Goal: Transaction & Acquisition: Purchase product/service

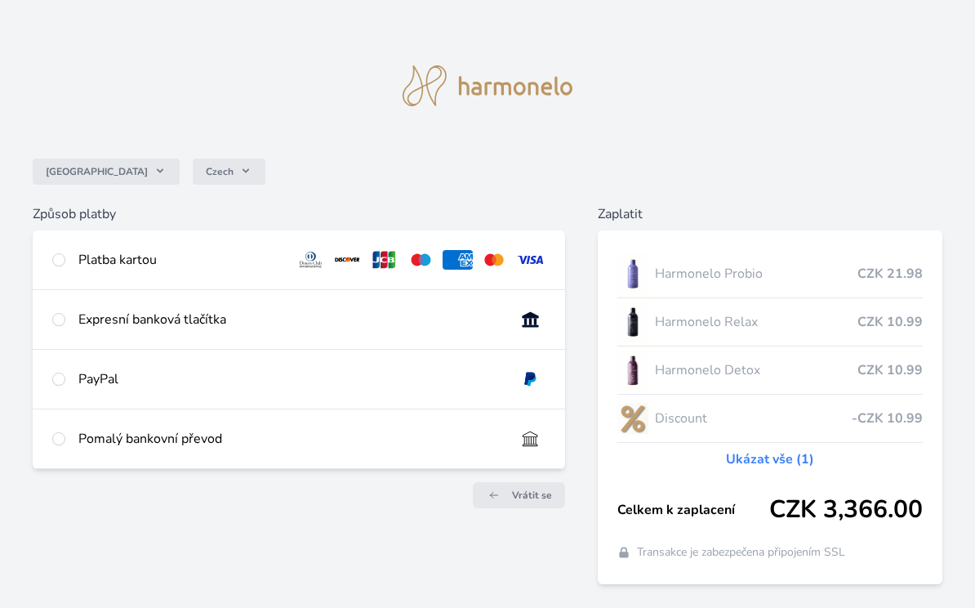
click at [59, 261] on input "radio" at bounding box center [58, 259] width 13 height 13
radio input "true"
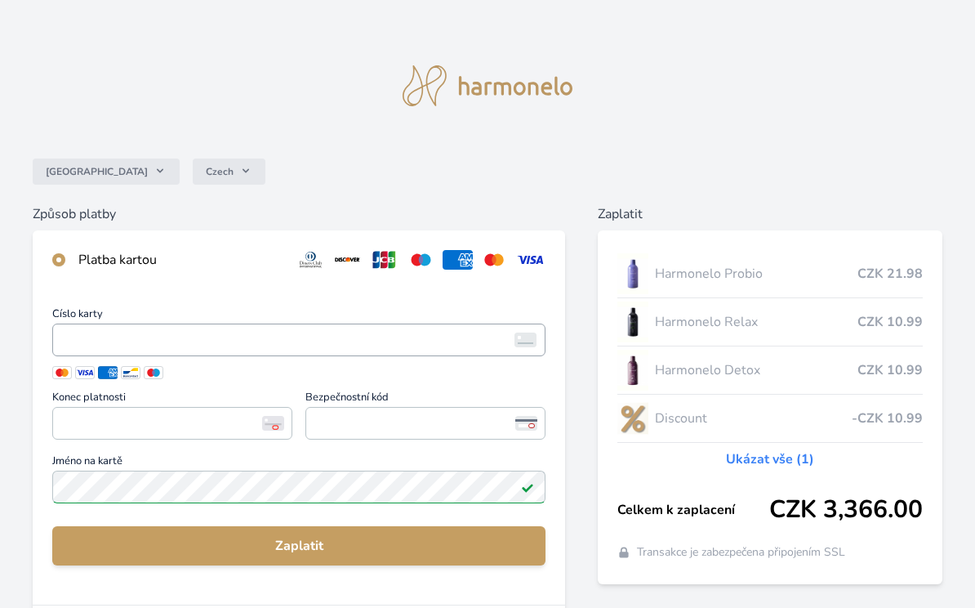
click at [92, 351] on span "<p>Your browser does not support iframes.</p>" at bounding box center [298, 339] width 493 height 33
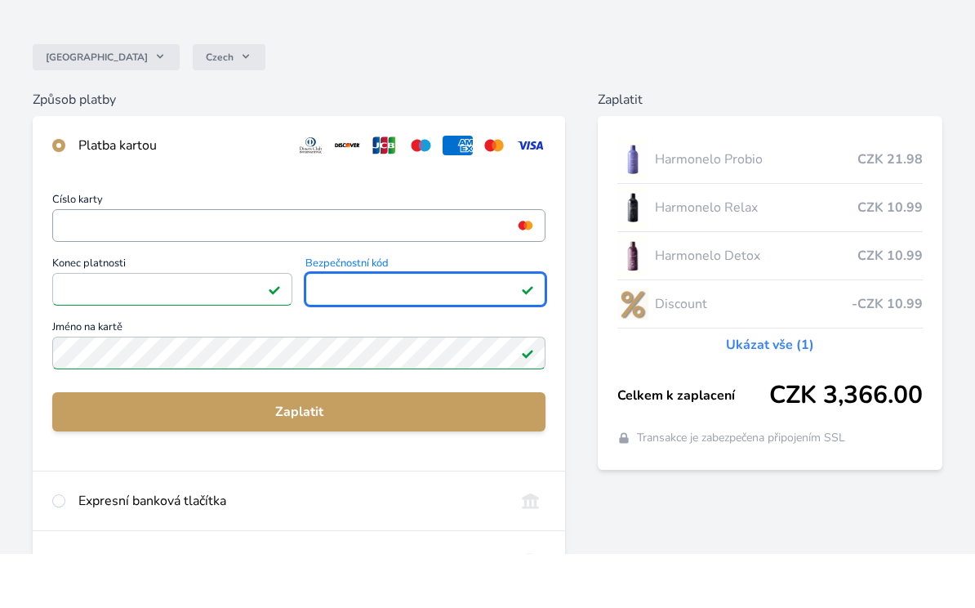
scroll to position [69, 0]
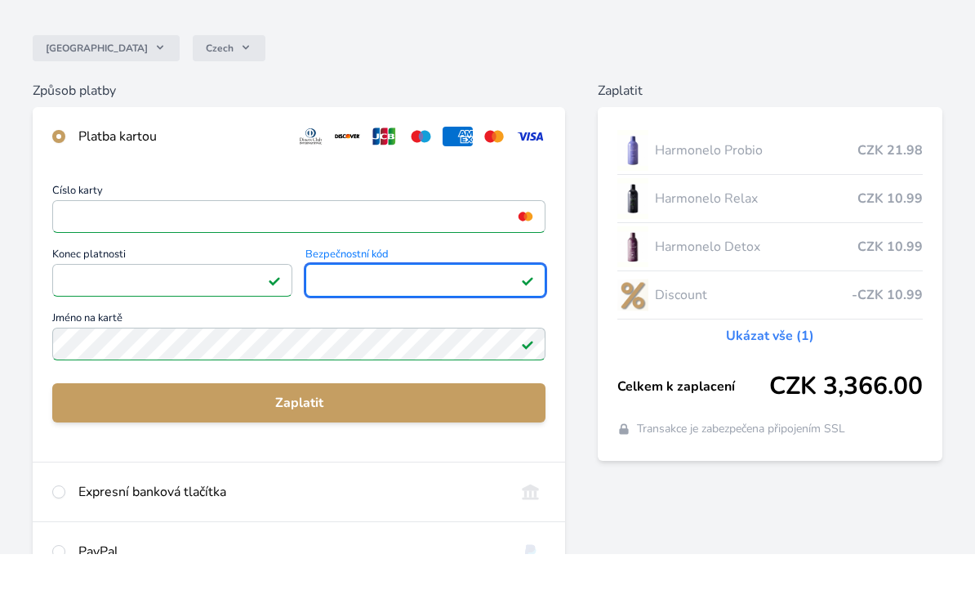
click at [747, 380] on link "Ukázat vše (1)" at bounding box center [770, 390] width 88 height 20
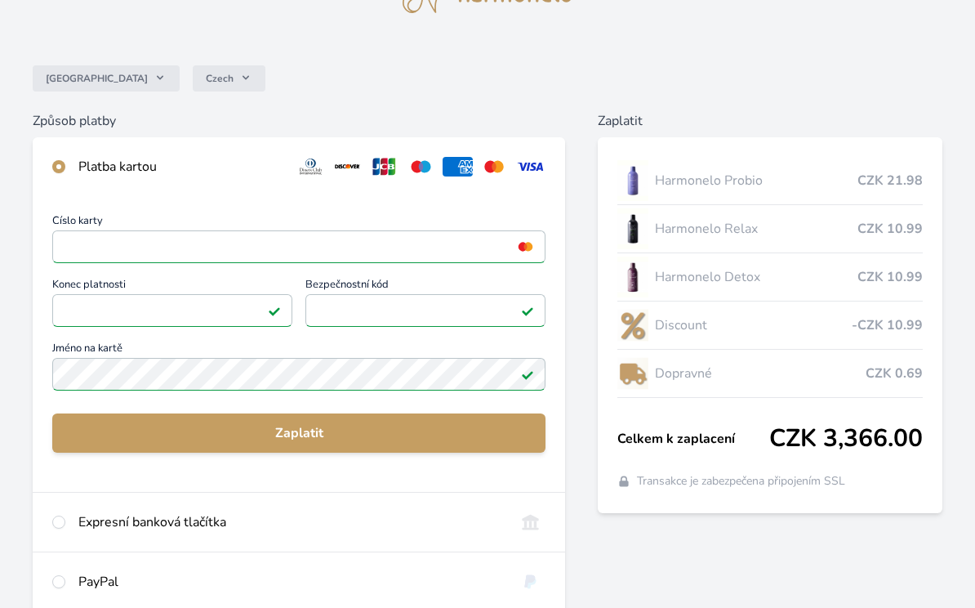
scroll to position [100, 0]
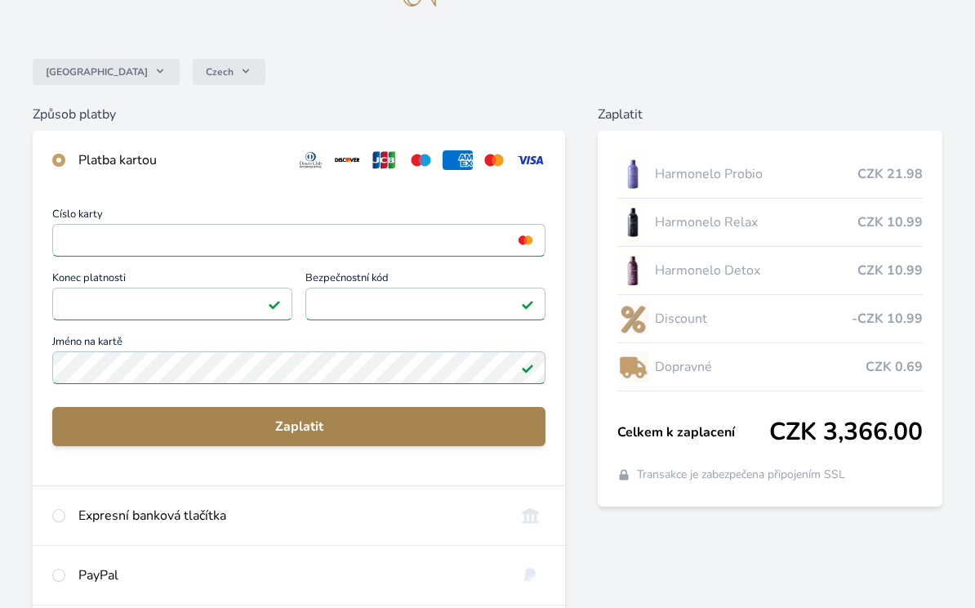
click at [103, 427] on span "Zaplatit" at bounding box center [298, 426] width 467 height 20
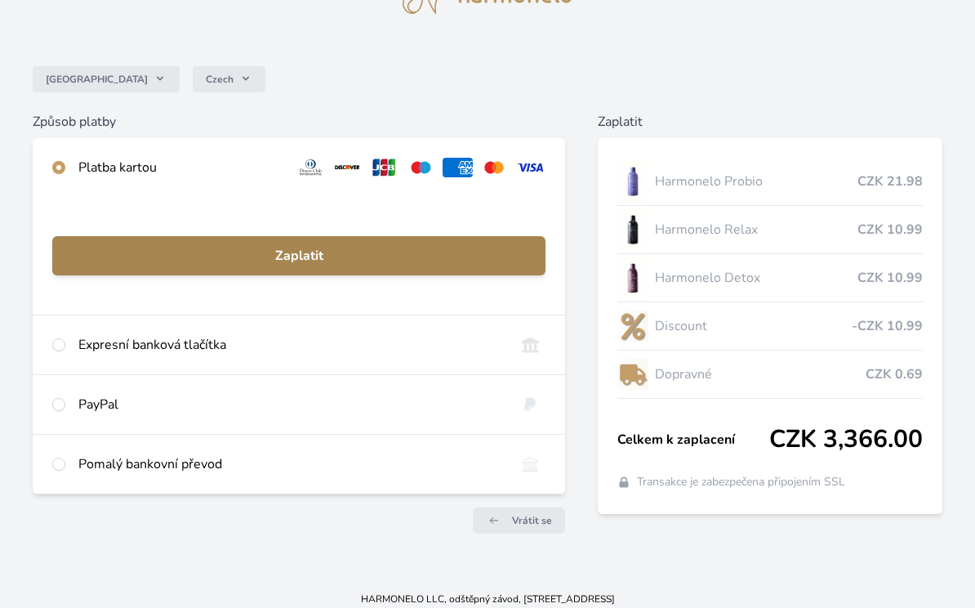
scroll to position [102, 0]
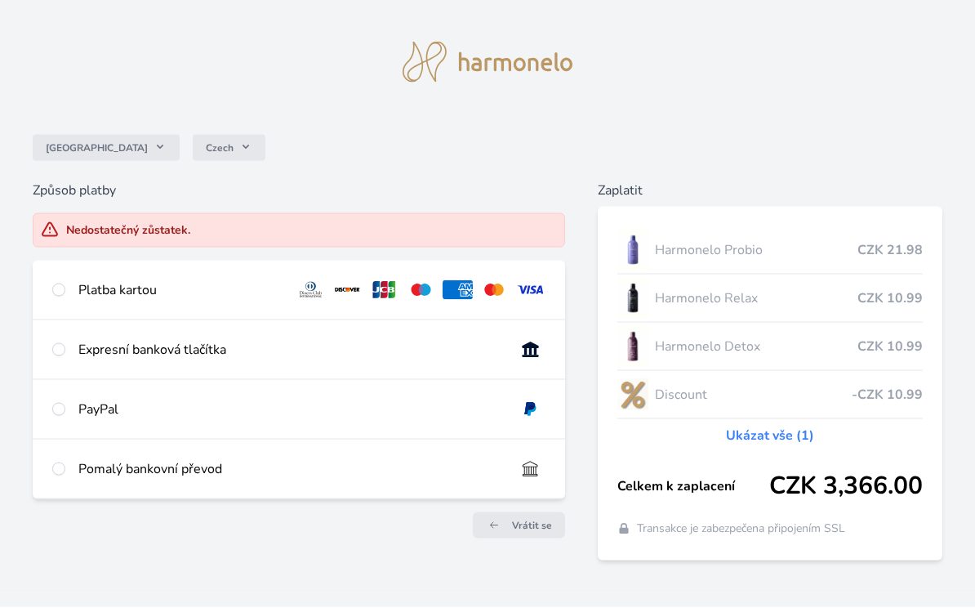
scroll to position [24, 0]
click at [53, 471] on input "radio" at bounding box center [58, 468] width 13 height 13
radio input "true"
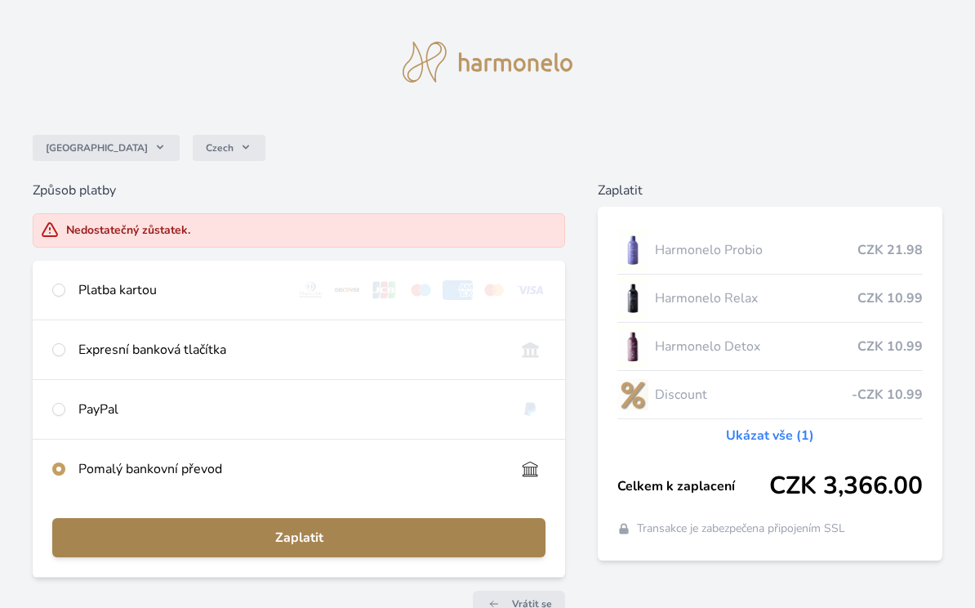
click at [318, 541] on span "Zaplatit" at bounding box center [298, 538] width 467 height 20
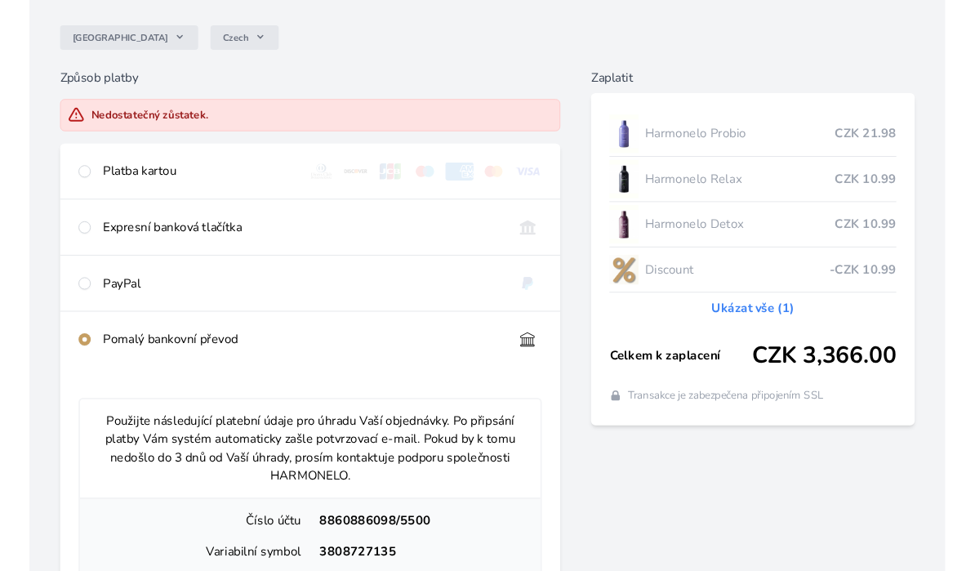
scroll to position [0, 0]
